Goal: Task Accomplishment & Management: Manage account settings

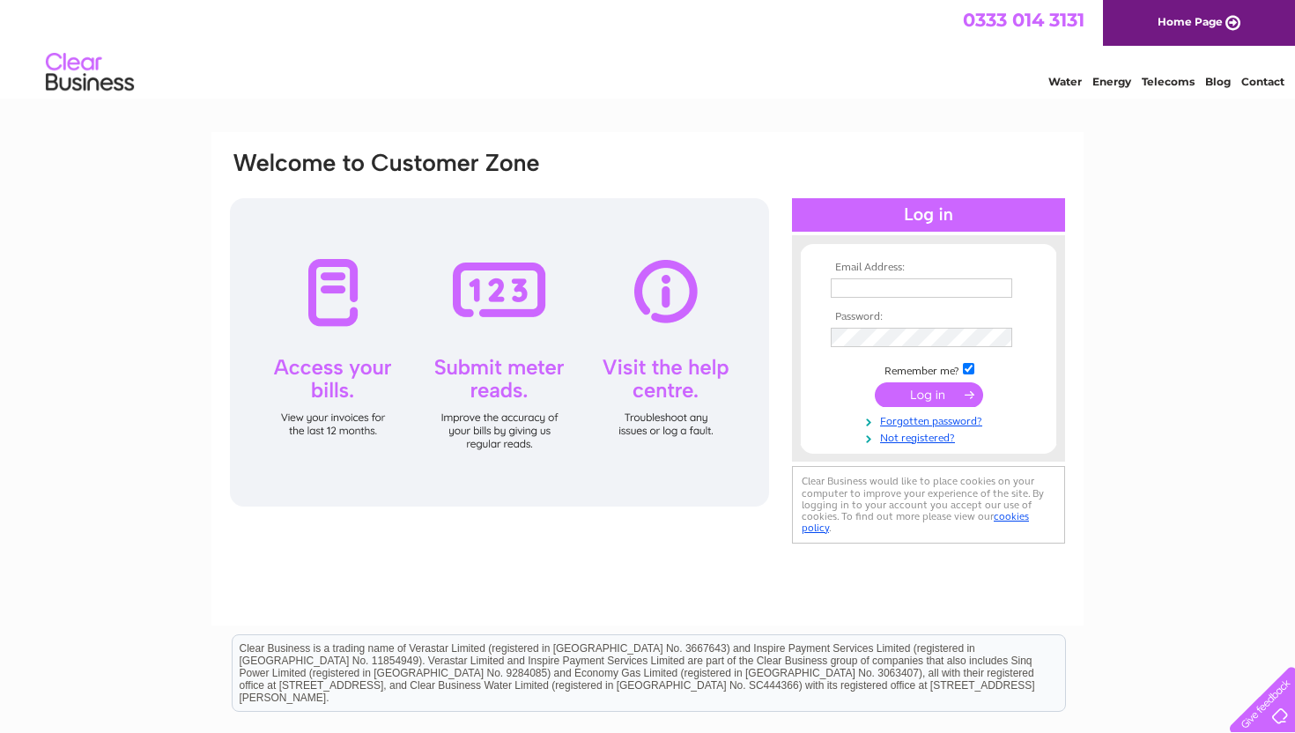
type input "[EMAIL_ADDRESS][DOMAIN_NAME]"
click at [922, 393] on input "submit" at bounding box center [929, 394] width 108 height 25
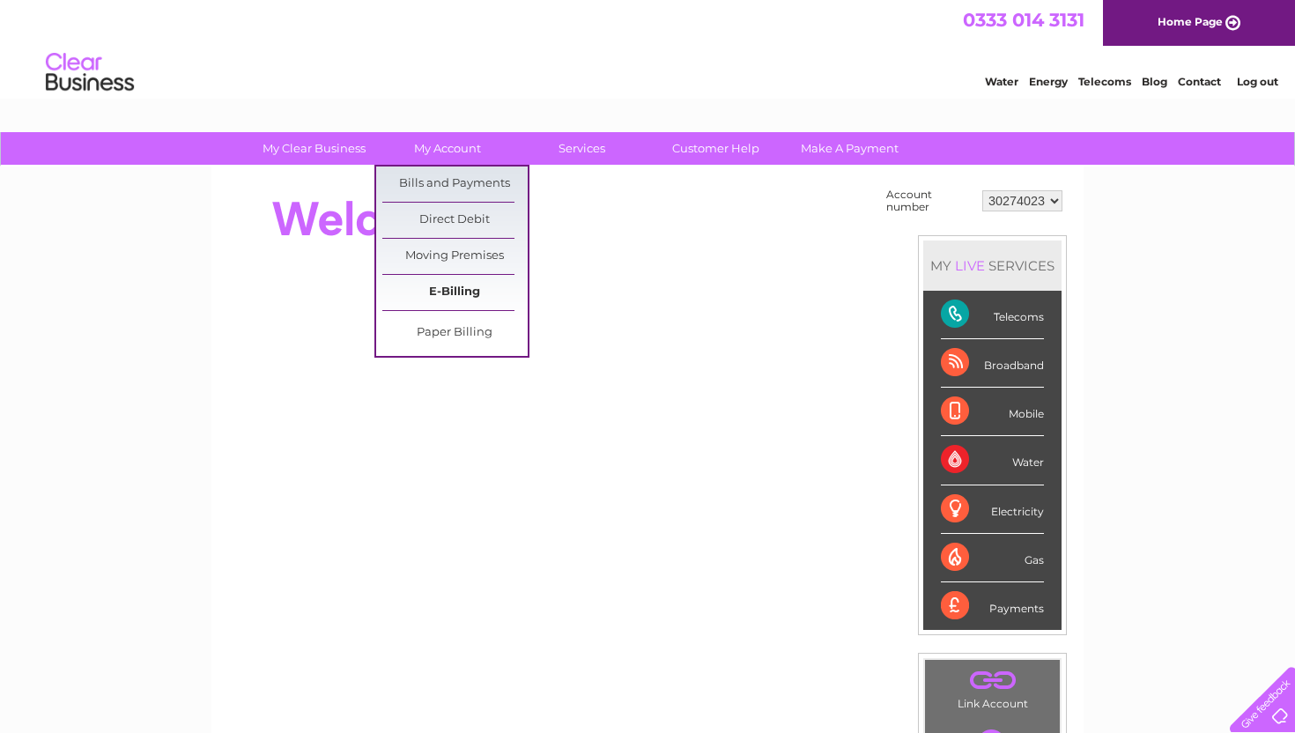
click at [461, 288] on link "E-Billing" at bounding box center [454, 292] width 145 height 35
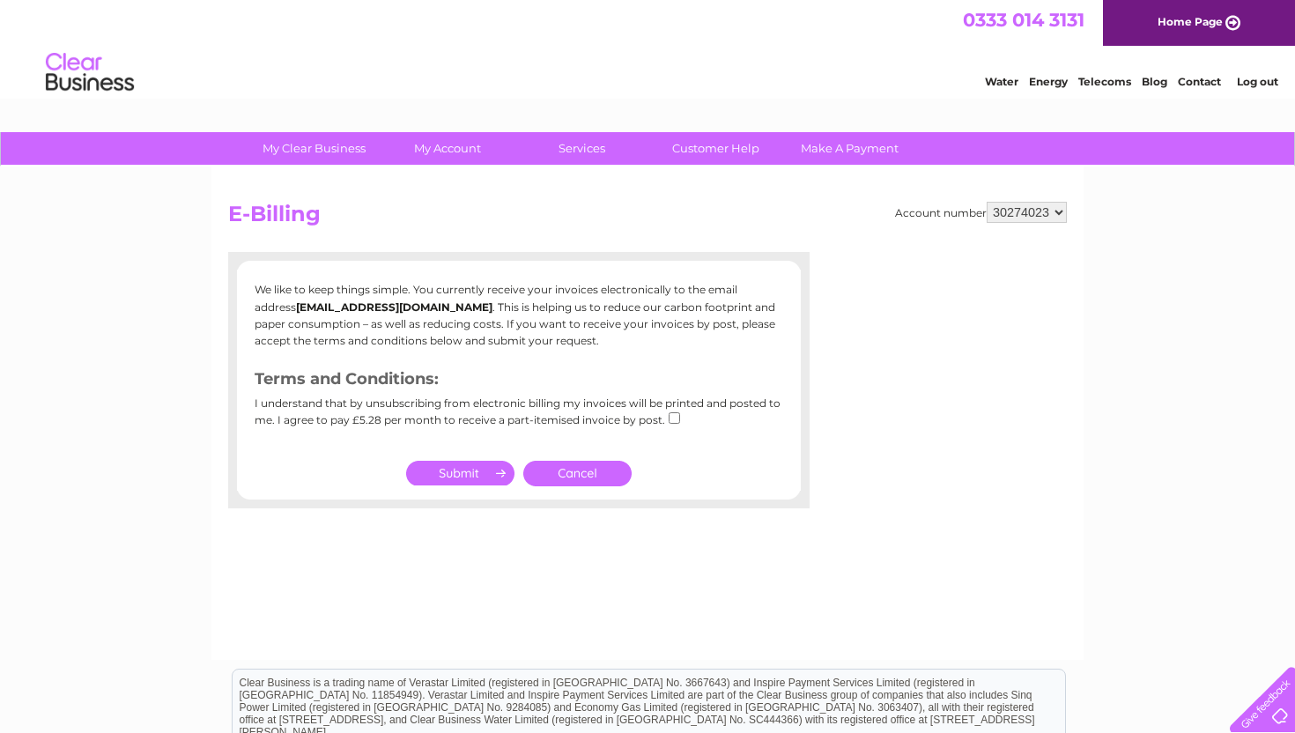
click at [610, 561] on div "Account number 30274023 E-Billing We like to keep things simple. You currently …" at bounding box center [647, 412] width 872 height 493
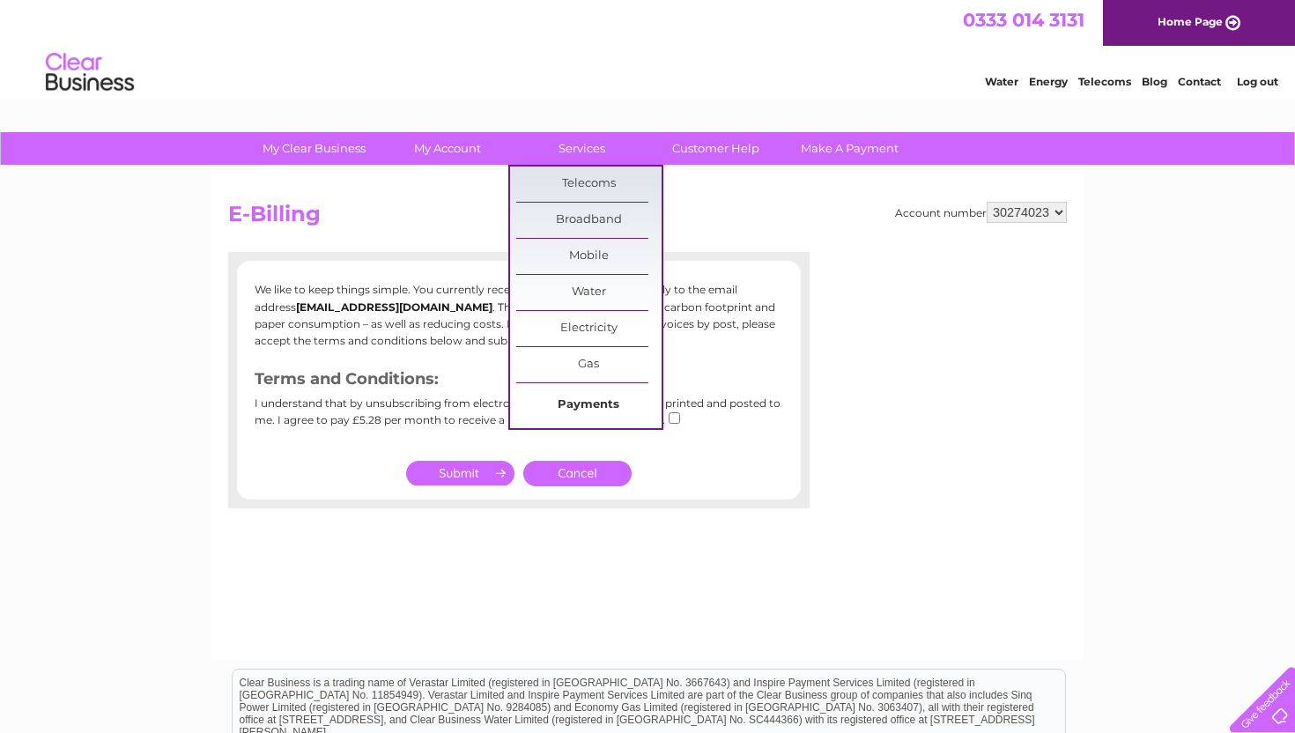
click at [587, 409] on link "Payments" at bounding box center [588, 405] width 145 height 35
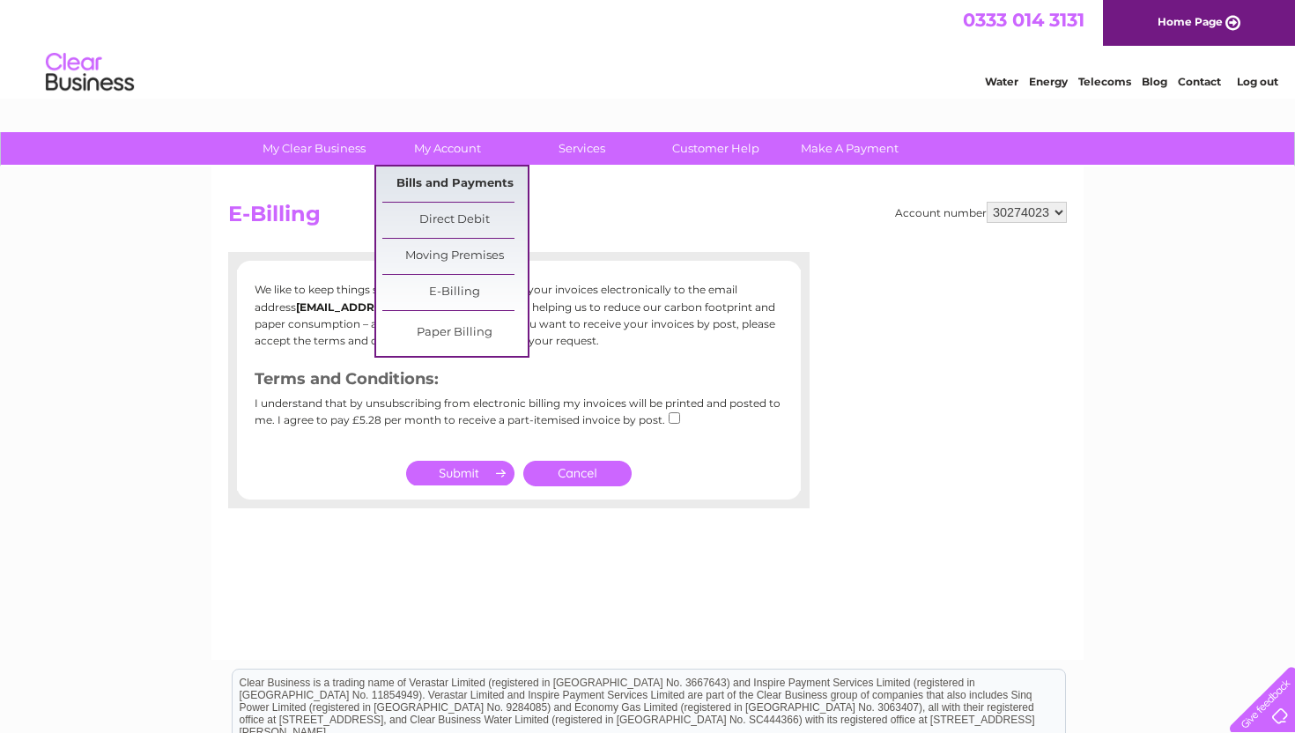
click at [440, 186] on link "Bills and Payments" at bounding box center [454, 183] width 145 height 35
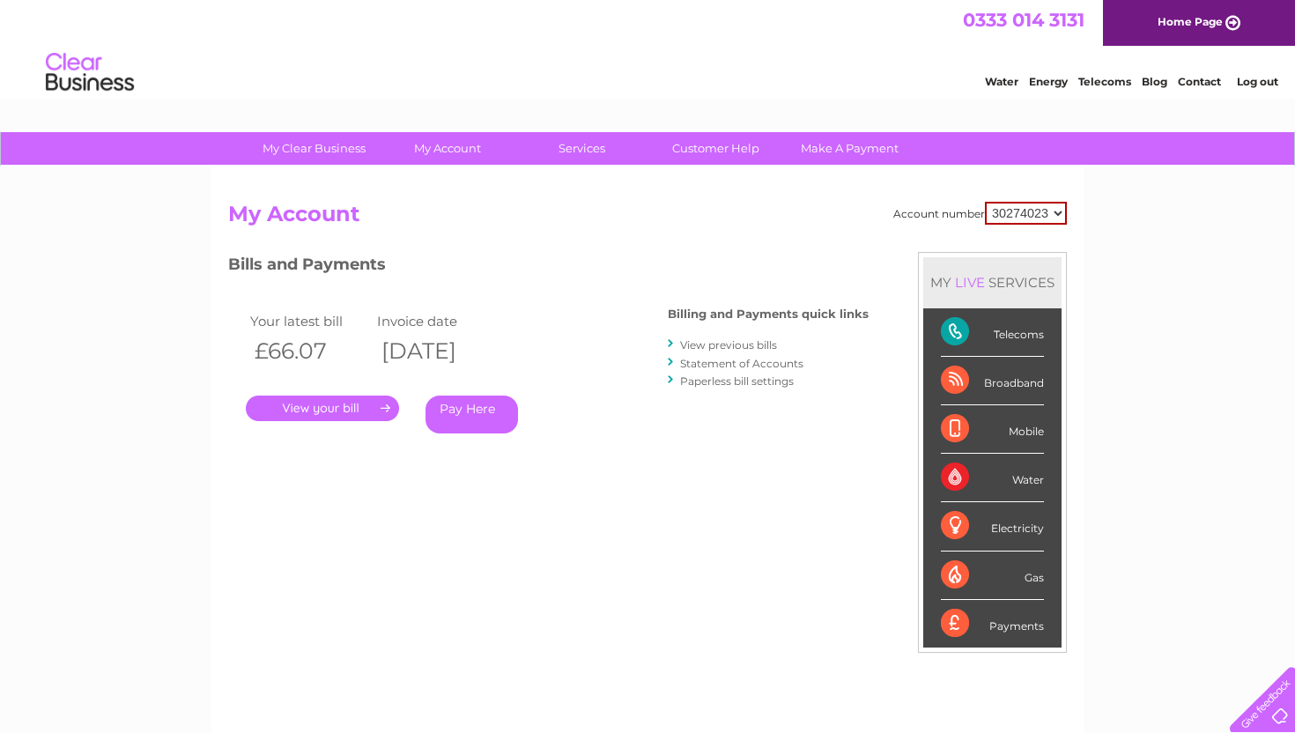
click at [355, 403] on link "." at bounding box center [322, 408] width 153 height 26
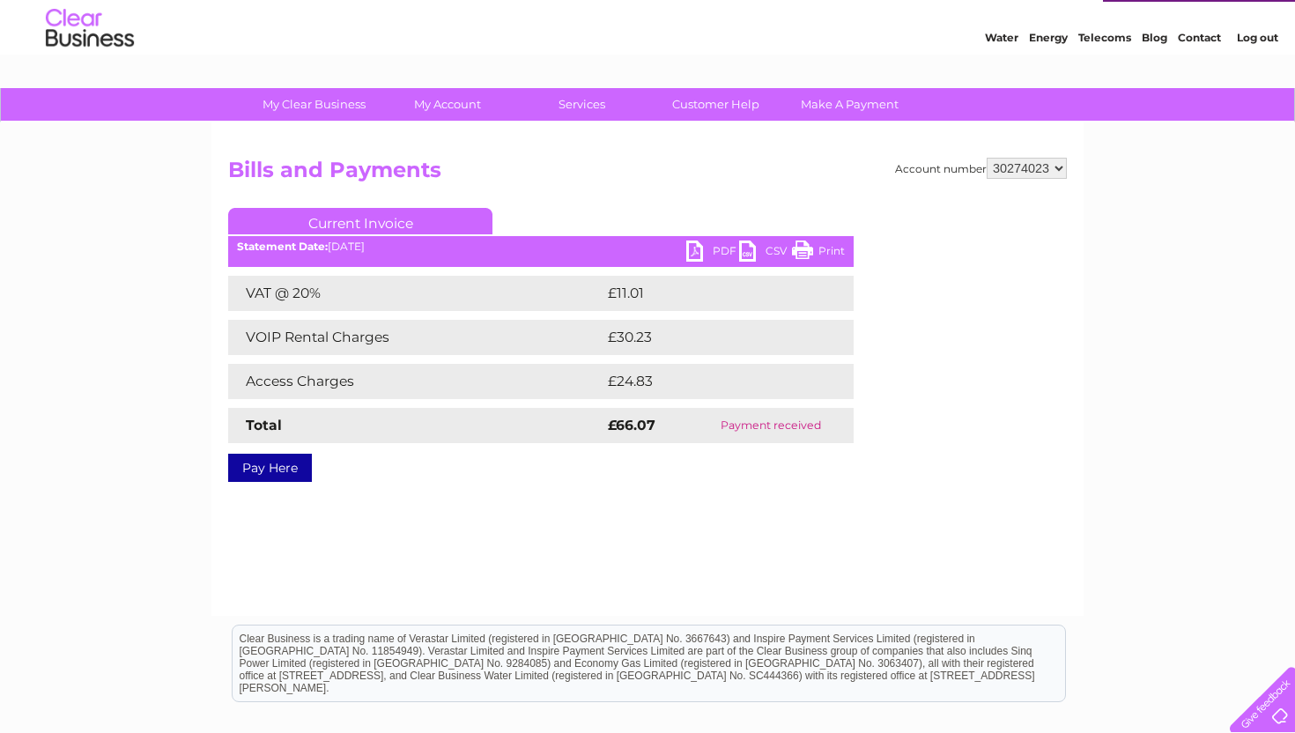
scroll to position [50, 0]
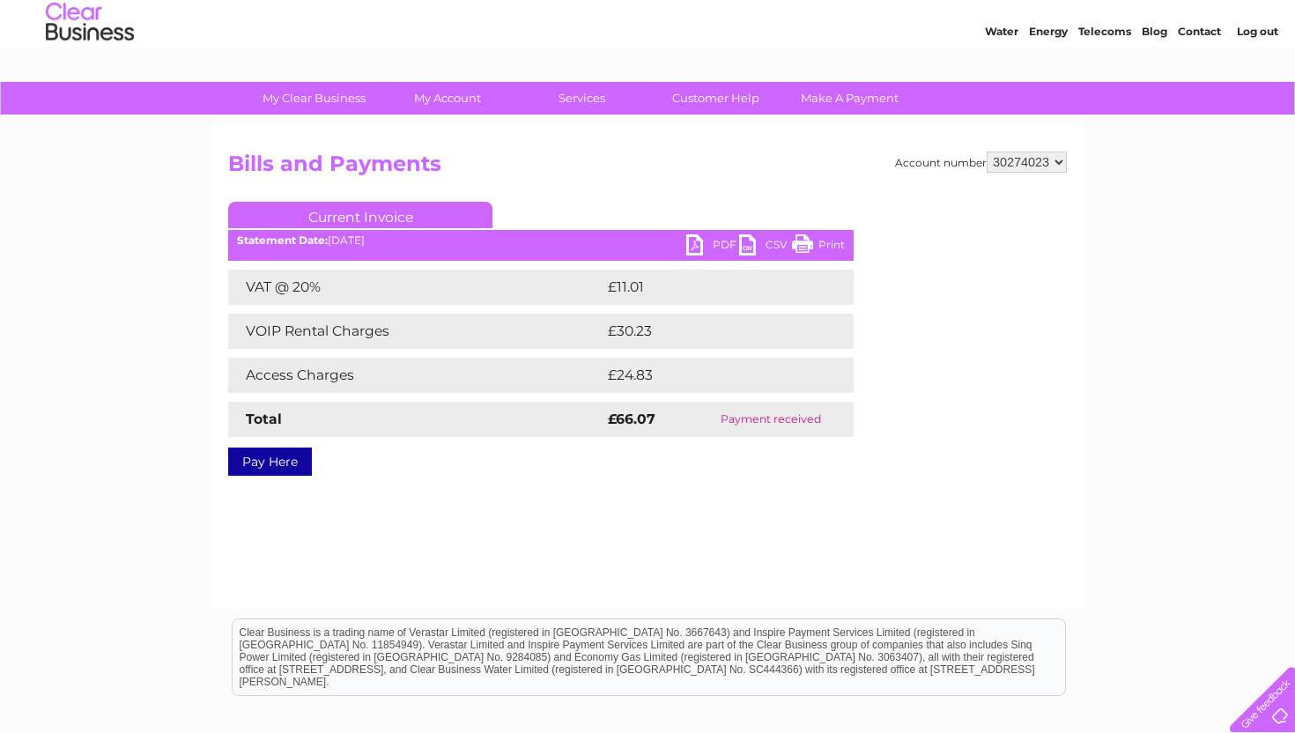
click at [712, 235] on link "PDF" at bounding box center [712, 247] width 53 height 26
